Goal: Find specific page/section: Find specific page/section

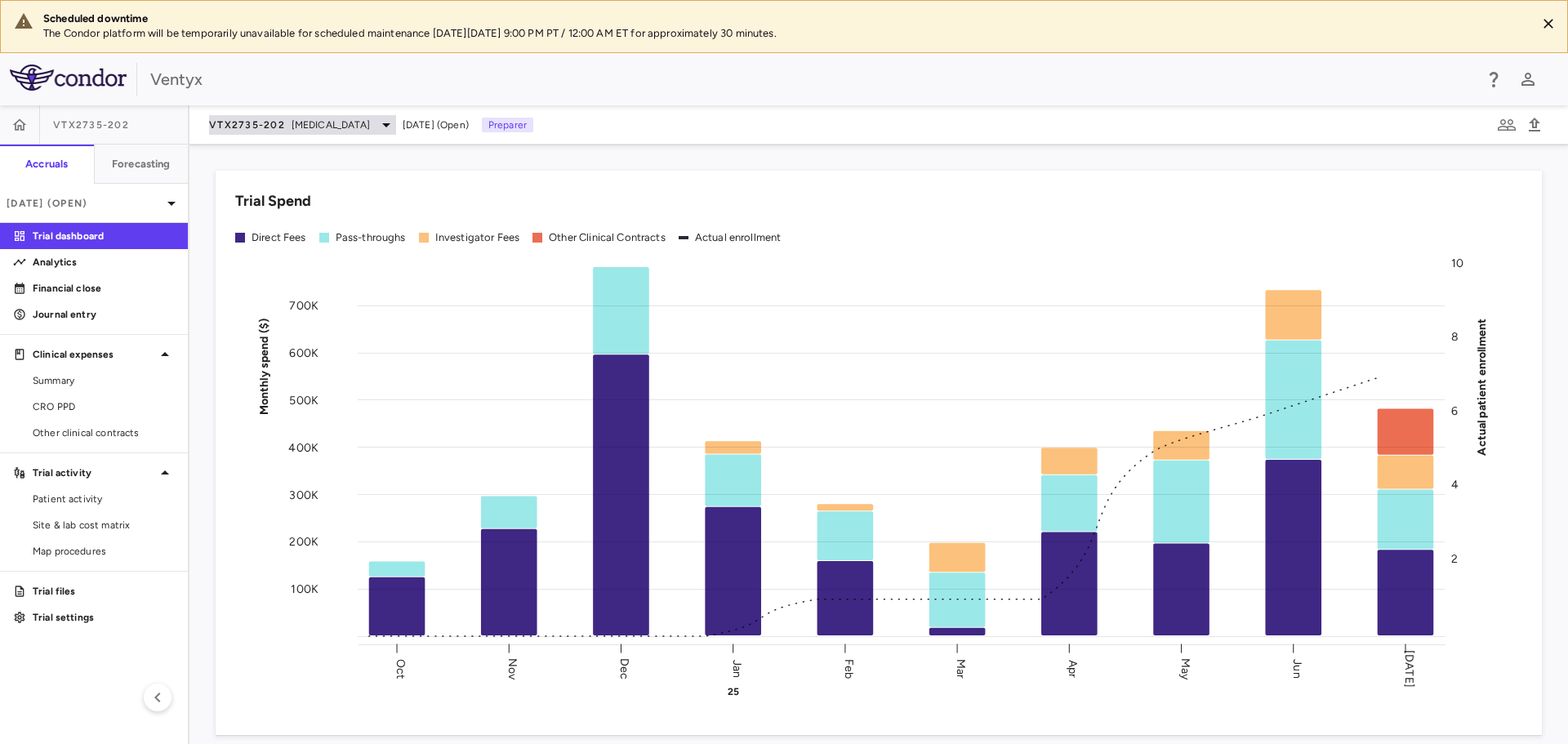
click at [330, 123] on span "[MEDICAL_DATA]" at bounding box center [331, 124] width 78 height 15
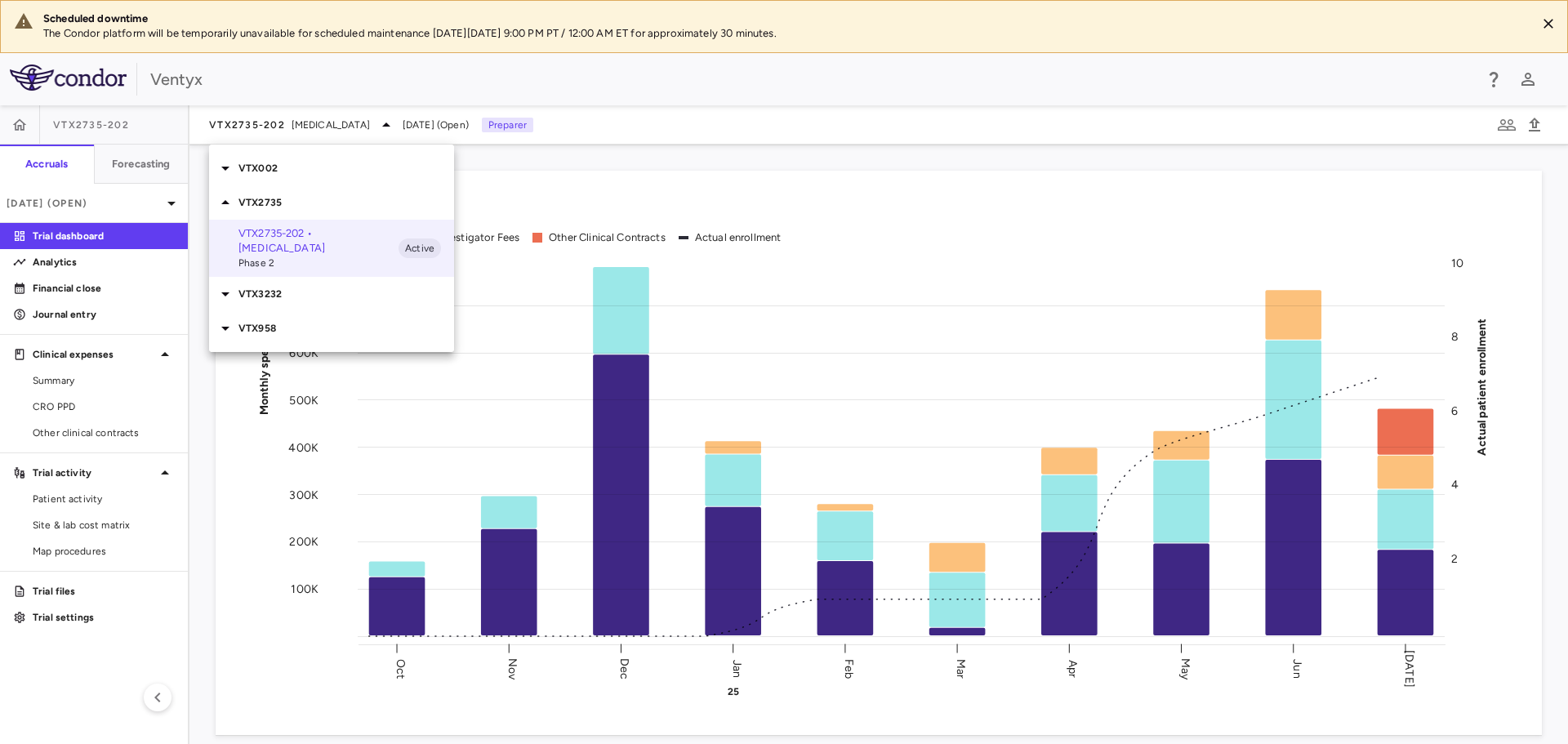
click at [297, 174] on p "VTX002" at bounding box center [346, 168] width 215 height 15
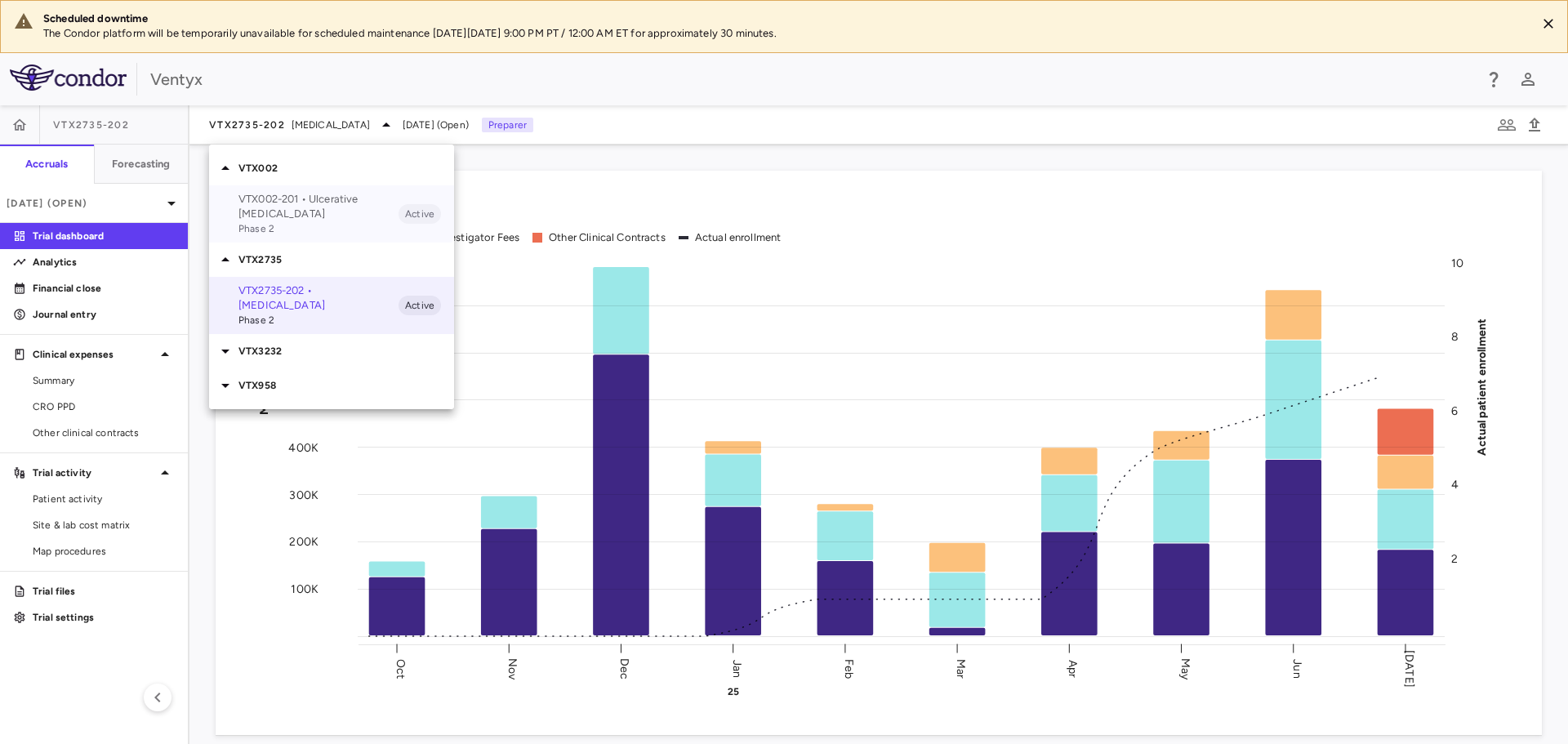
click at [316, 202] on p "VTX002-201 • Ulcerative [MEDICAL_DATA]" at bounding box center [319, 206] width 160 height 29
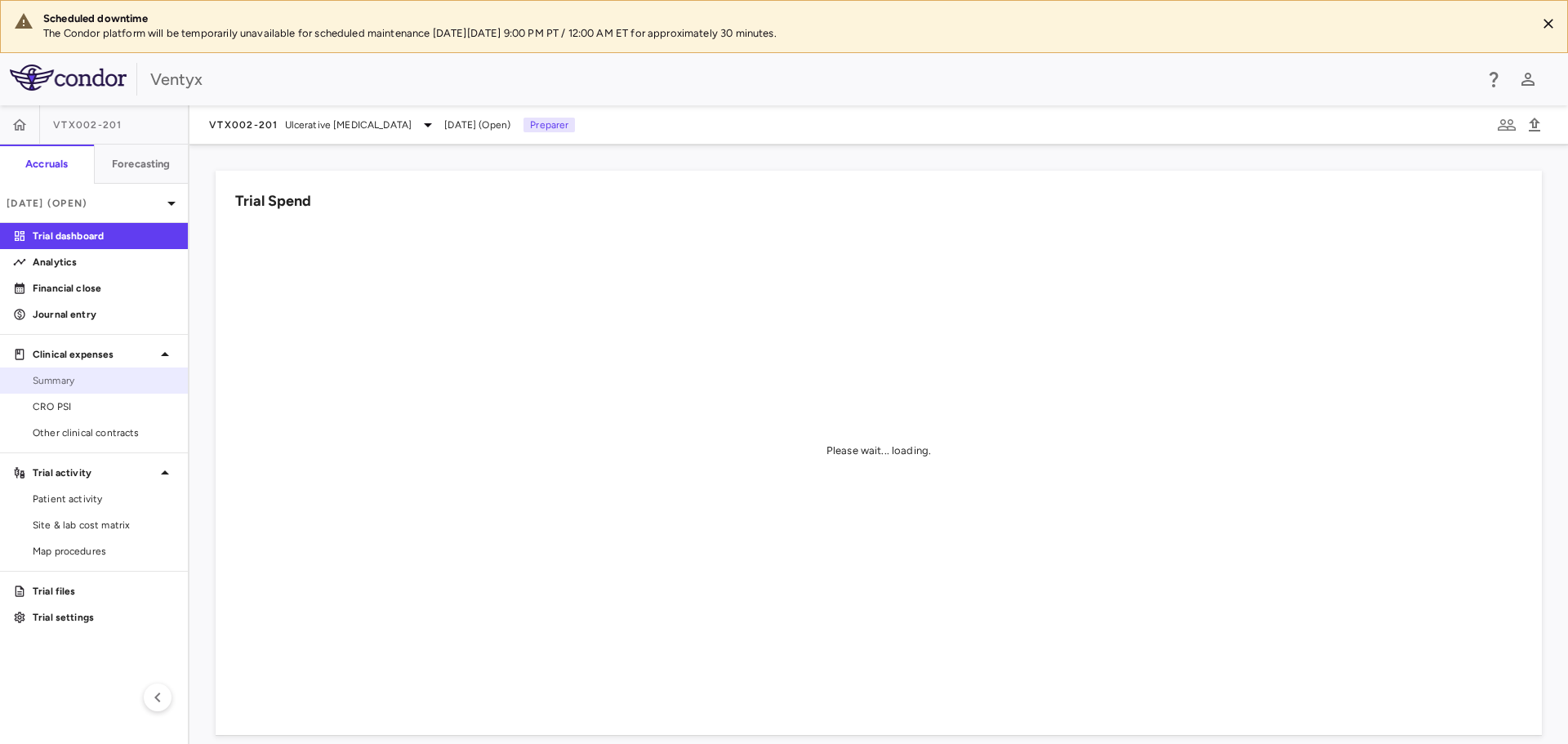
click at [71, 378] on span "Summary" at bounding box center [103, 380] width 142 height 15
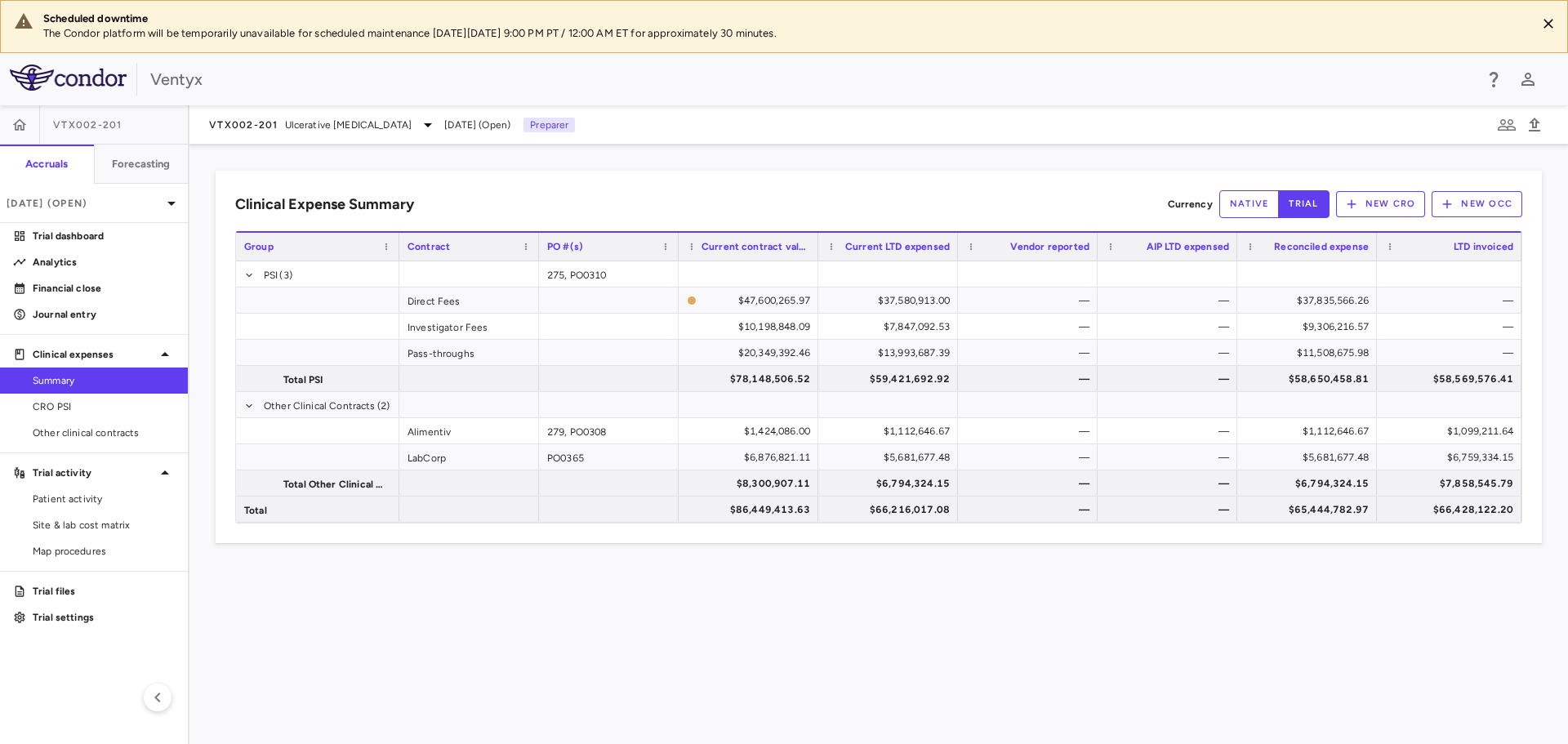
click at [365, 181] on div "Clinical Expense Summary Currency native trial New CRO New OCC Drag here to set…" at bounding box center [878, 357] width 1326 height 372
click at [350, 122] on span "Ulcerative [MEDICAL_DATA]" at bounding box center [348, 124] width 127 height 15
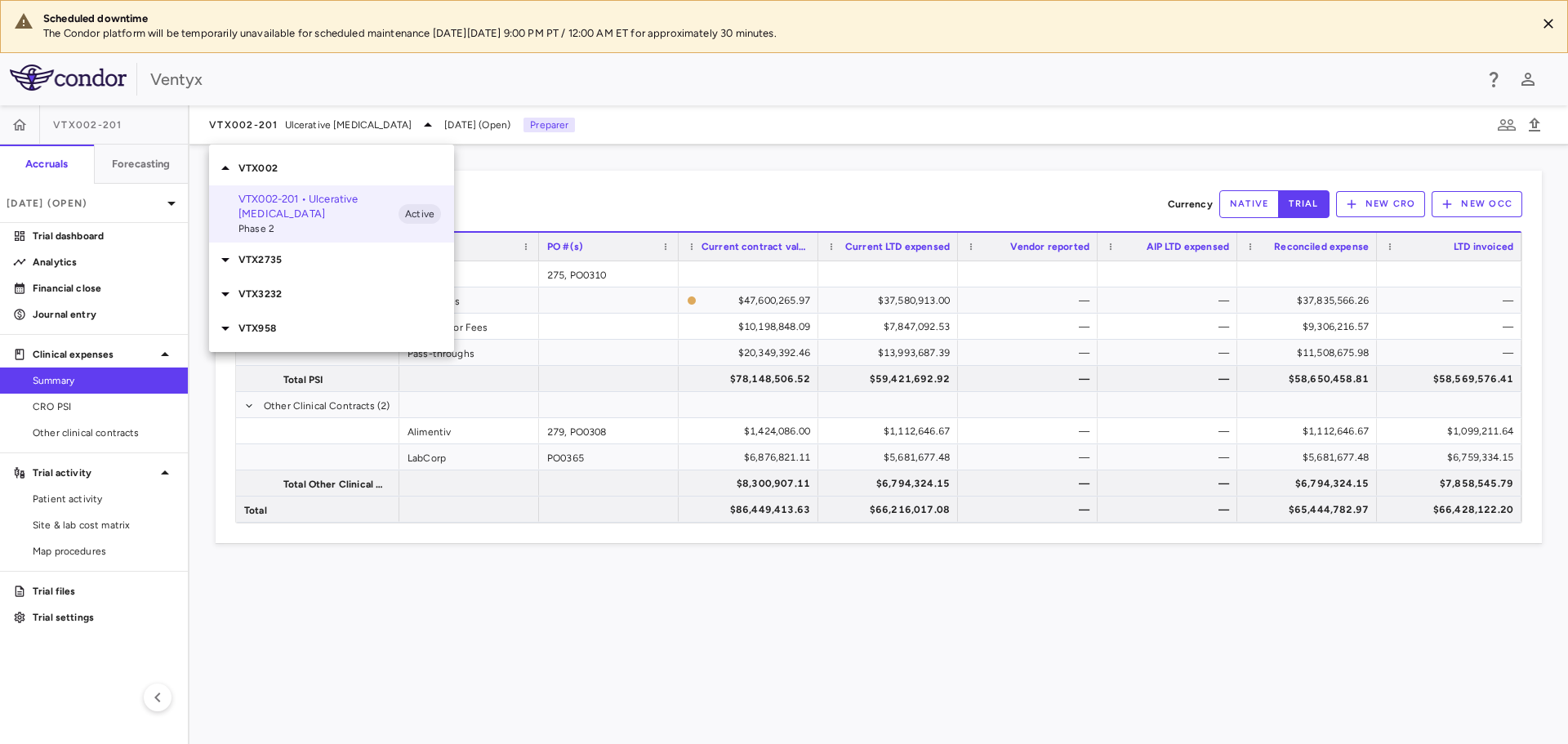
click at [325, 252] on p "VTX2735" at bounding box center [346, 259] width 215 height 15
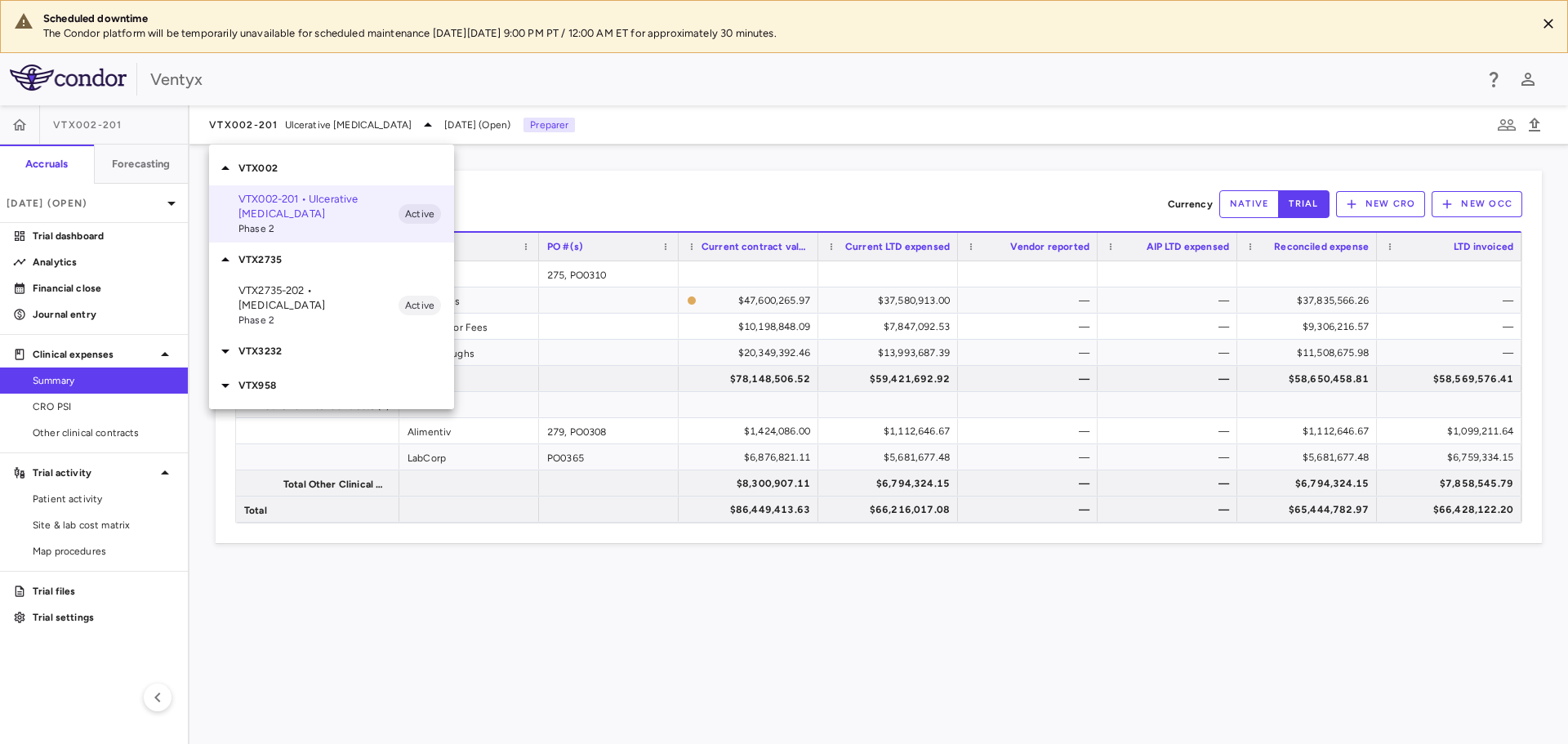
click at [313, 292] on p "VTX2735-202 • [MEDICAL_DATA]" at bounding box center [319, 298] width 160 height 29
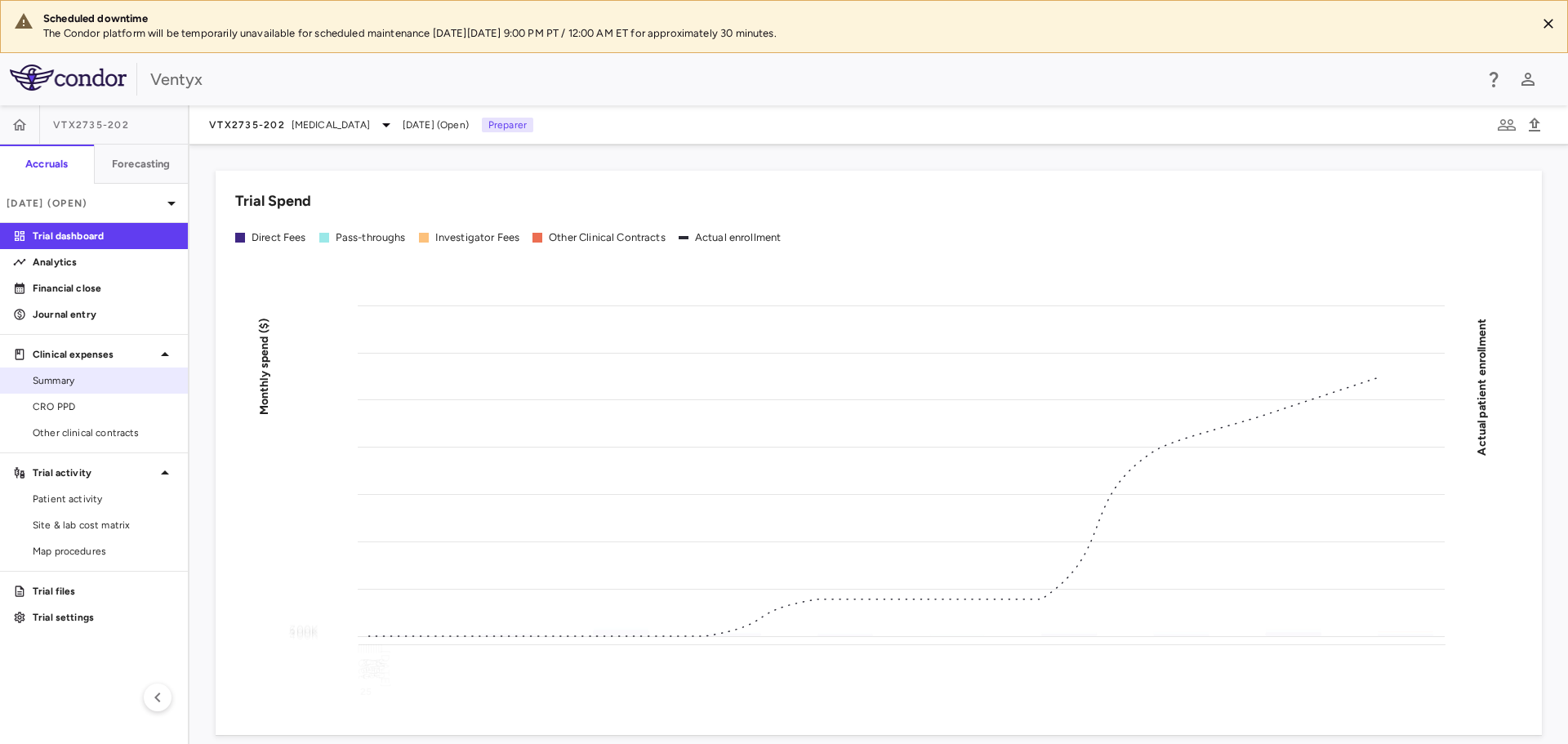
click at [91, 390] on link "Summary" at bounding box center [94, 380] width 188 height 24
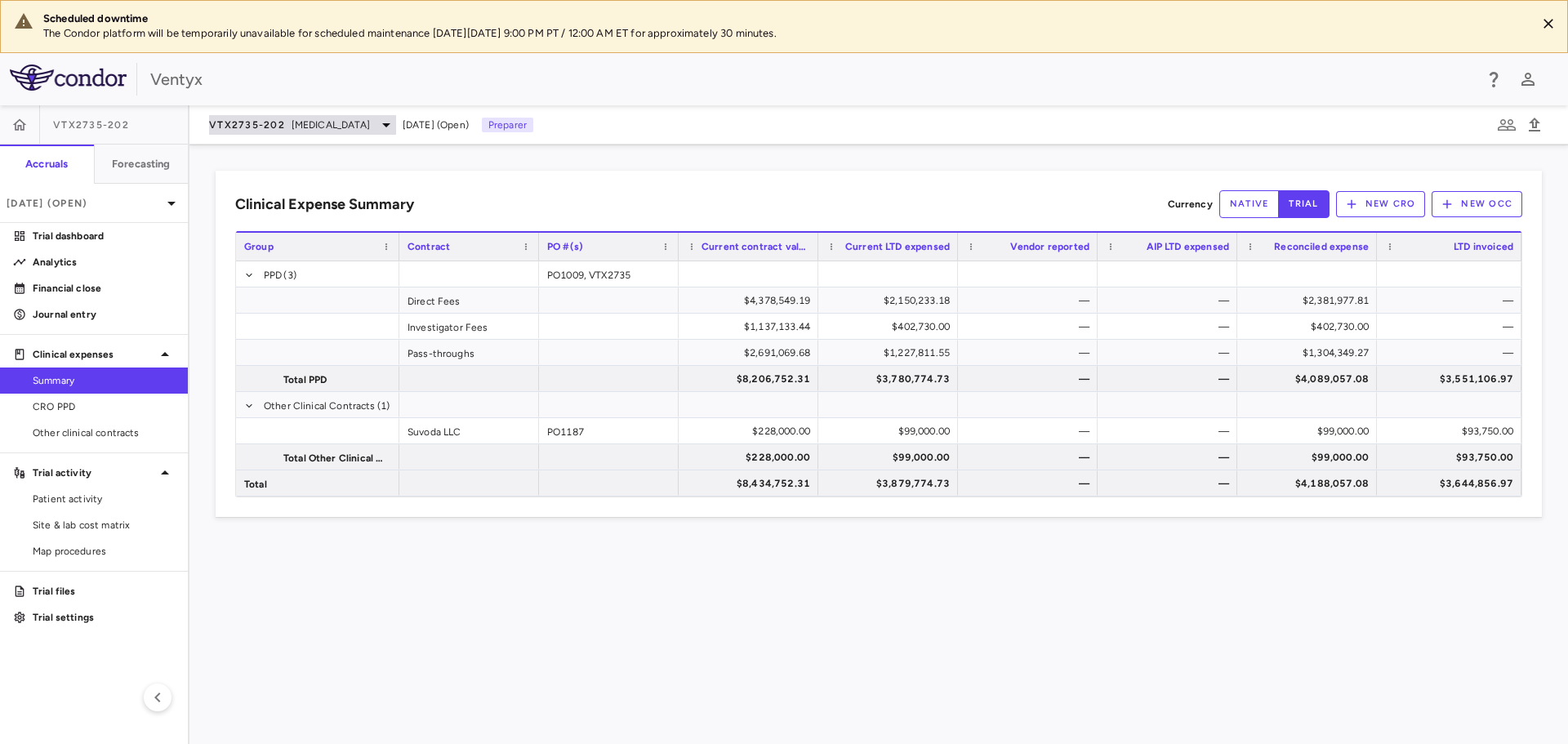
click at [359, 121] on span "[MEDICAL_DATA]" at bounding box center [331, 124] width 78 height 15
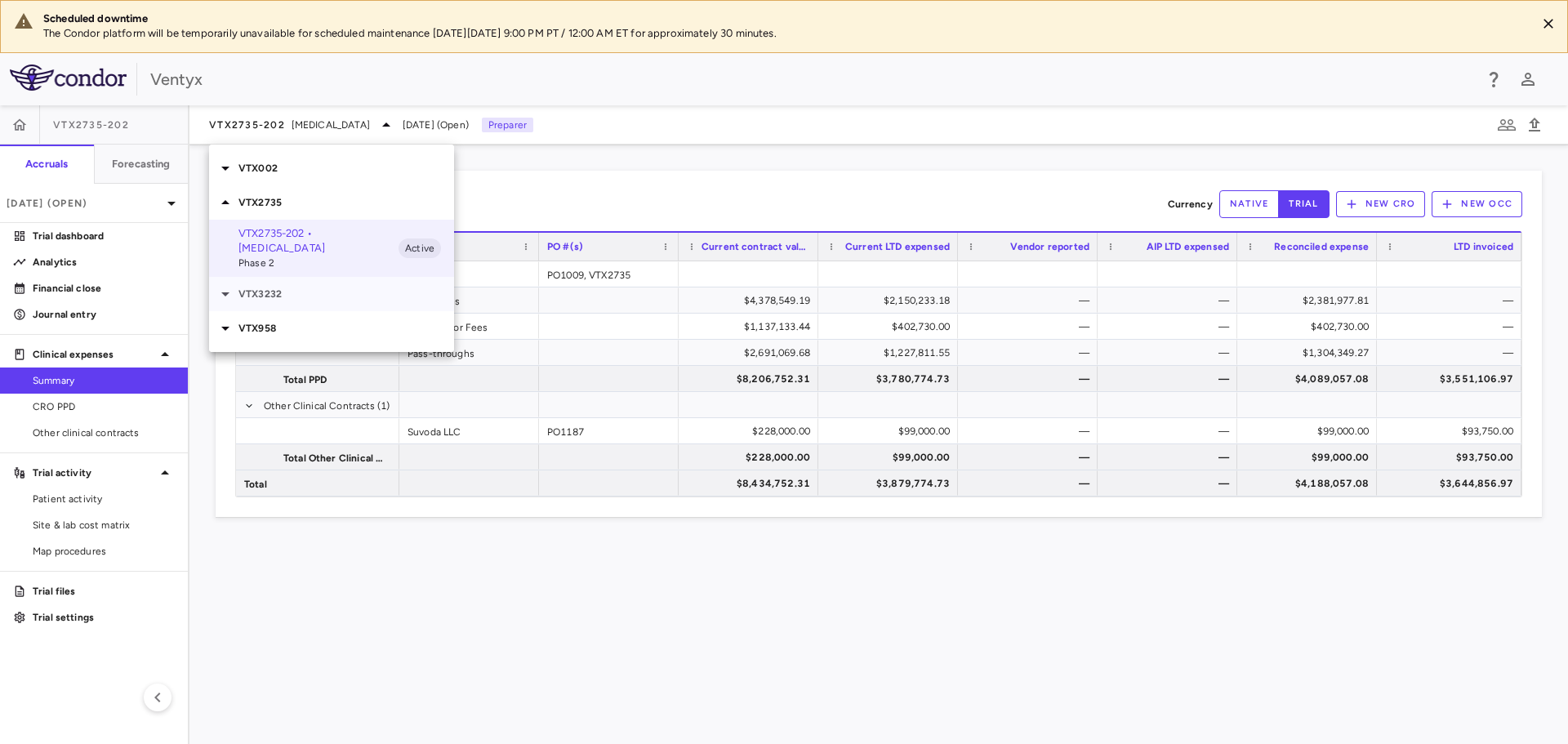
click at [293, 301] on div "VTX3232" at bounding box center [332, 293] width 246 height 34
click at [285, 325] on p "VTX3232-204 • Obesity" at bounding box center [319, 325] width 160 height 15
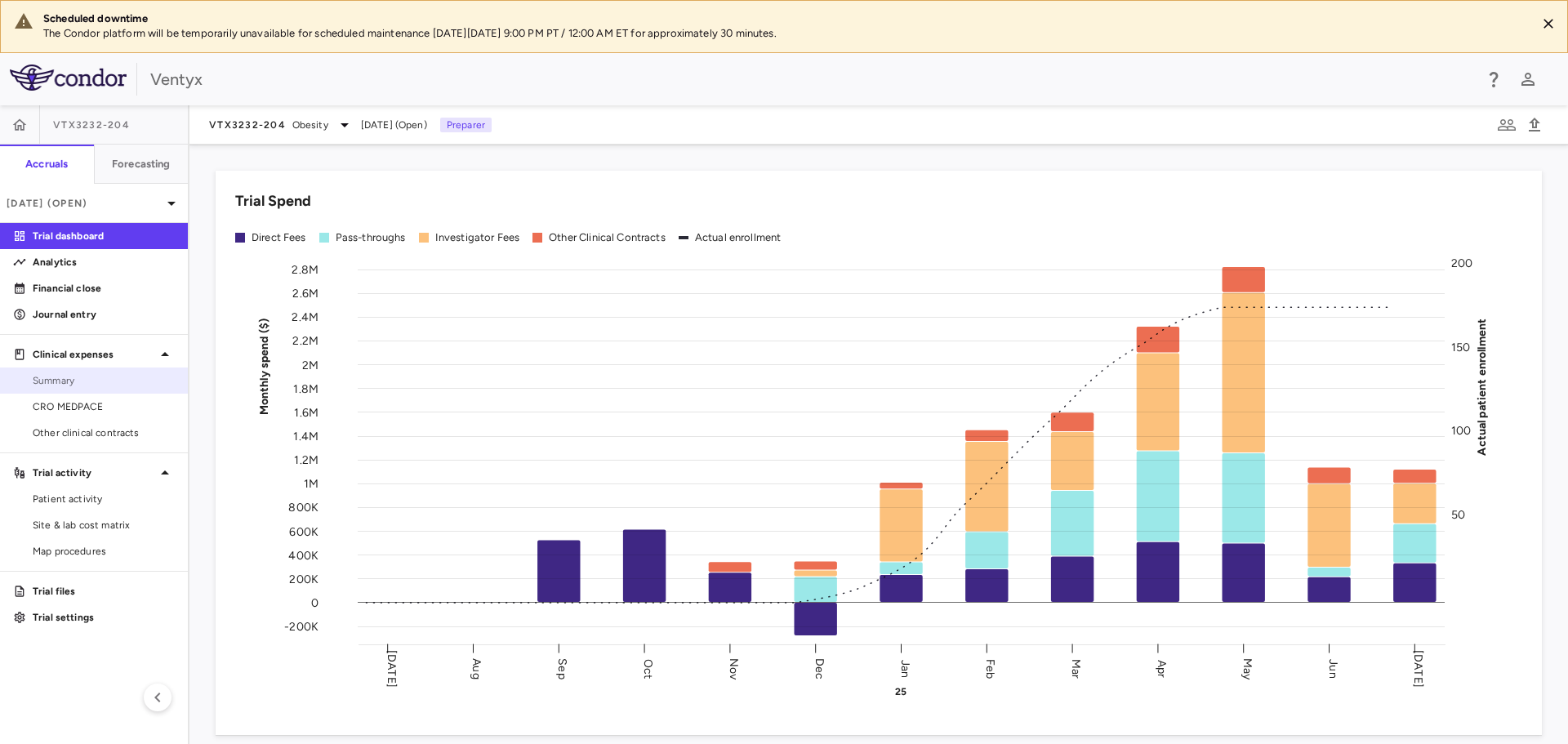
click at [90, 388] on link "Summary" at bounding box center [94, 380] width 188 height 24
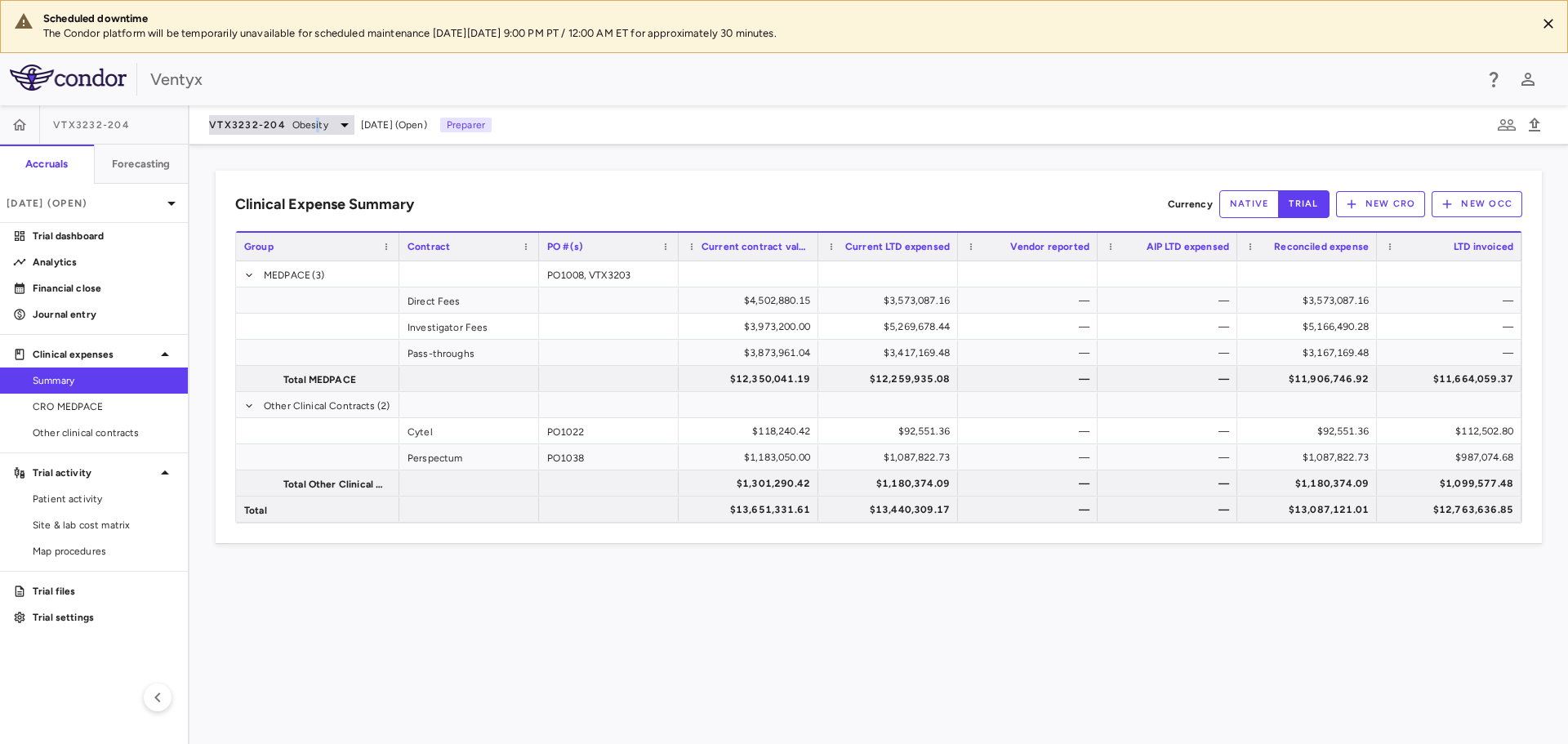
click at [314, 128] on span "Obesity" at bounding box center [310, 124] width 36 height 15
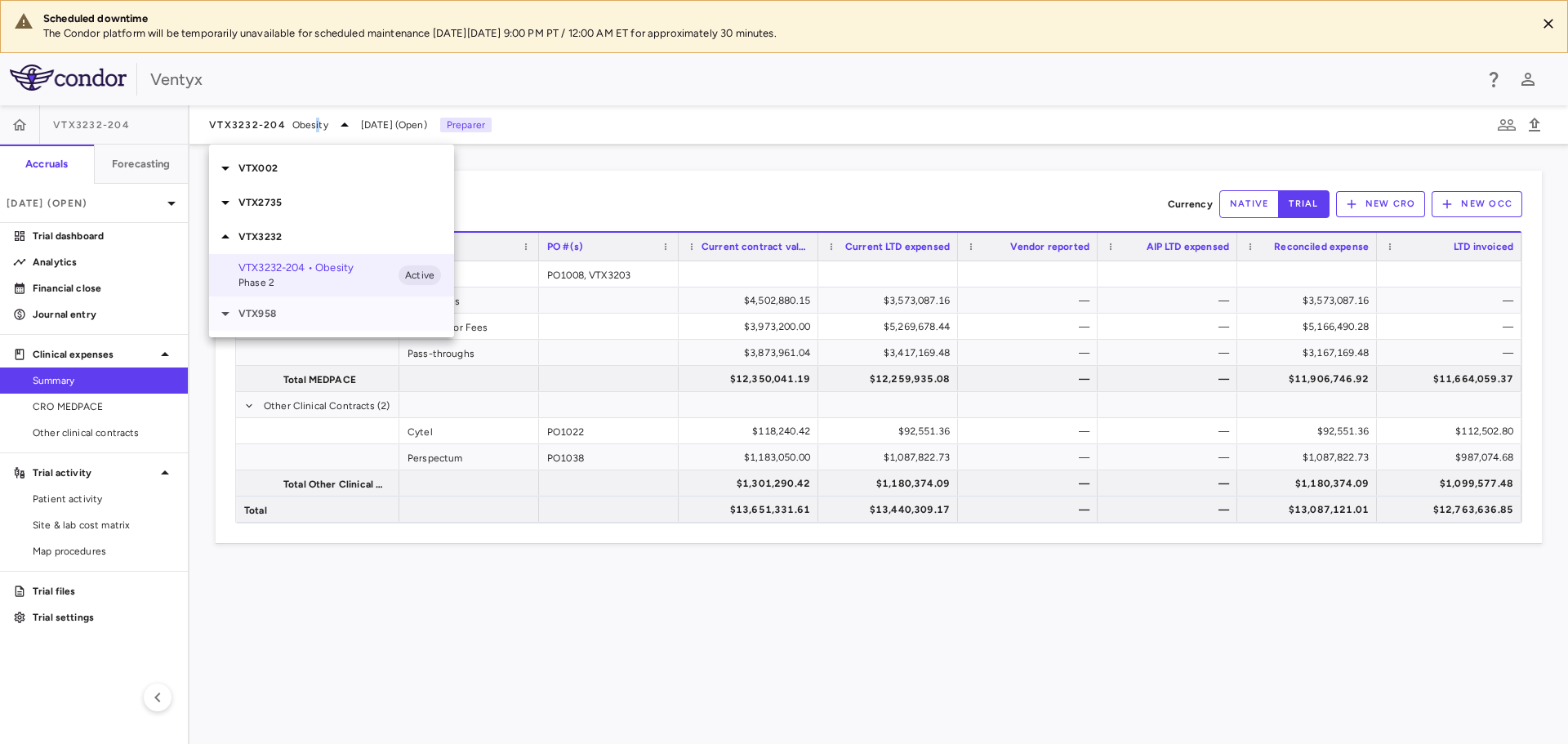
click at [302, 313] on p "VTX958" at bounding box center [346, 313] width 215 height 15
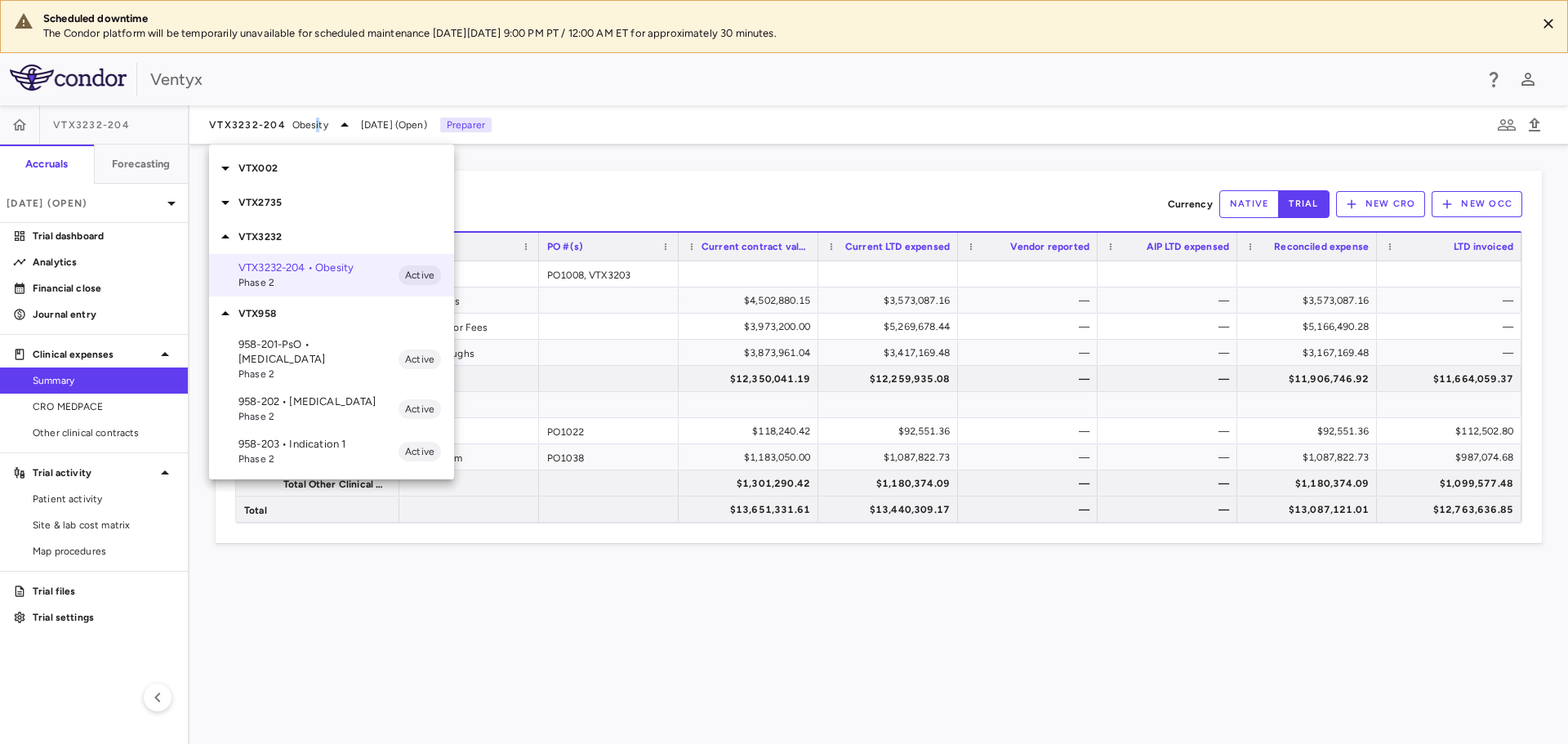
click at [322, 394] on p "958-202 • [MEDICAL_DATA]" at bounding box center [319, 401] width 160 height 15
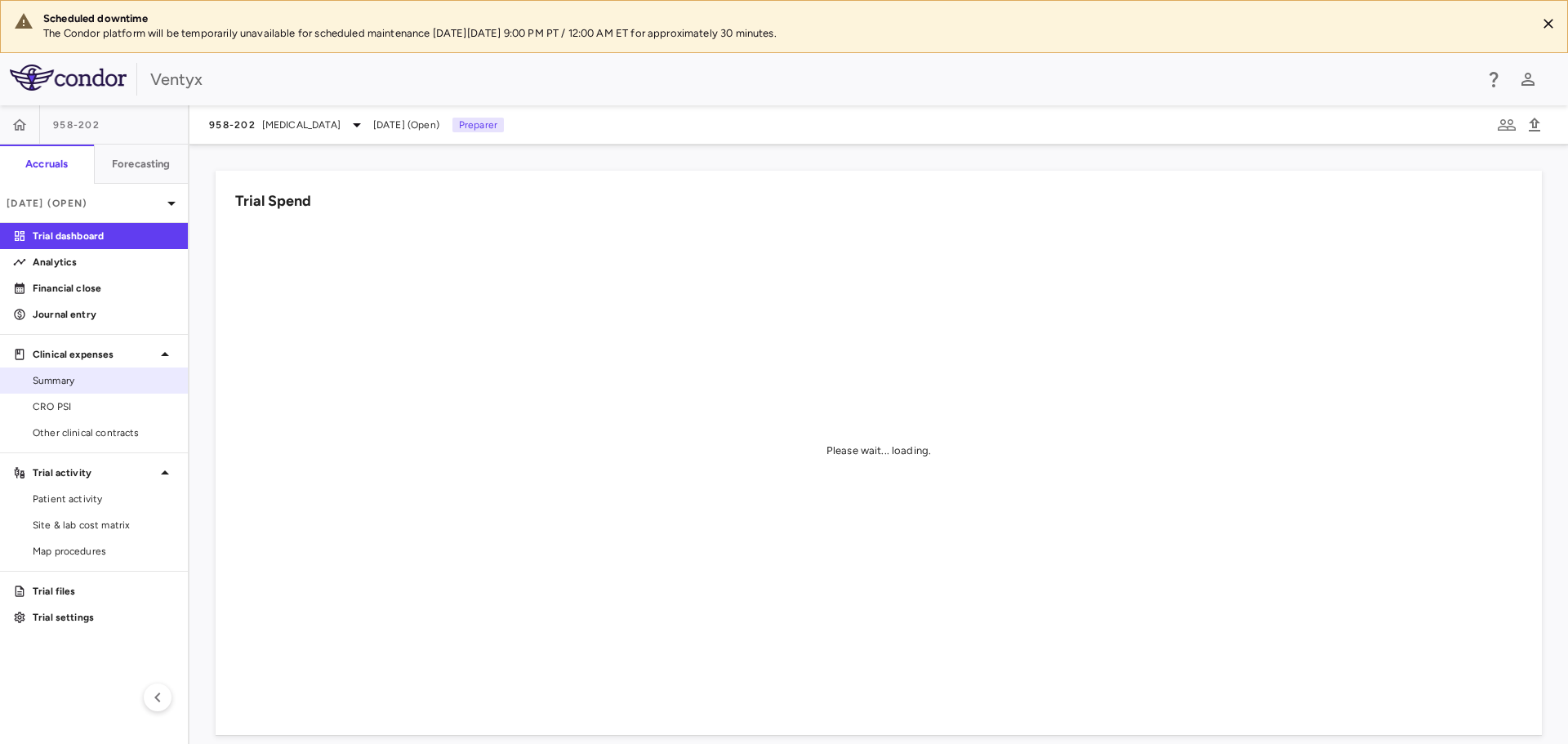
click at [102, 390] on link "Summary" at bounding box center [94, 380] width 188 height 24
